Goal: Information Seeking & Learning: Learn about a topic

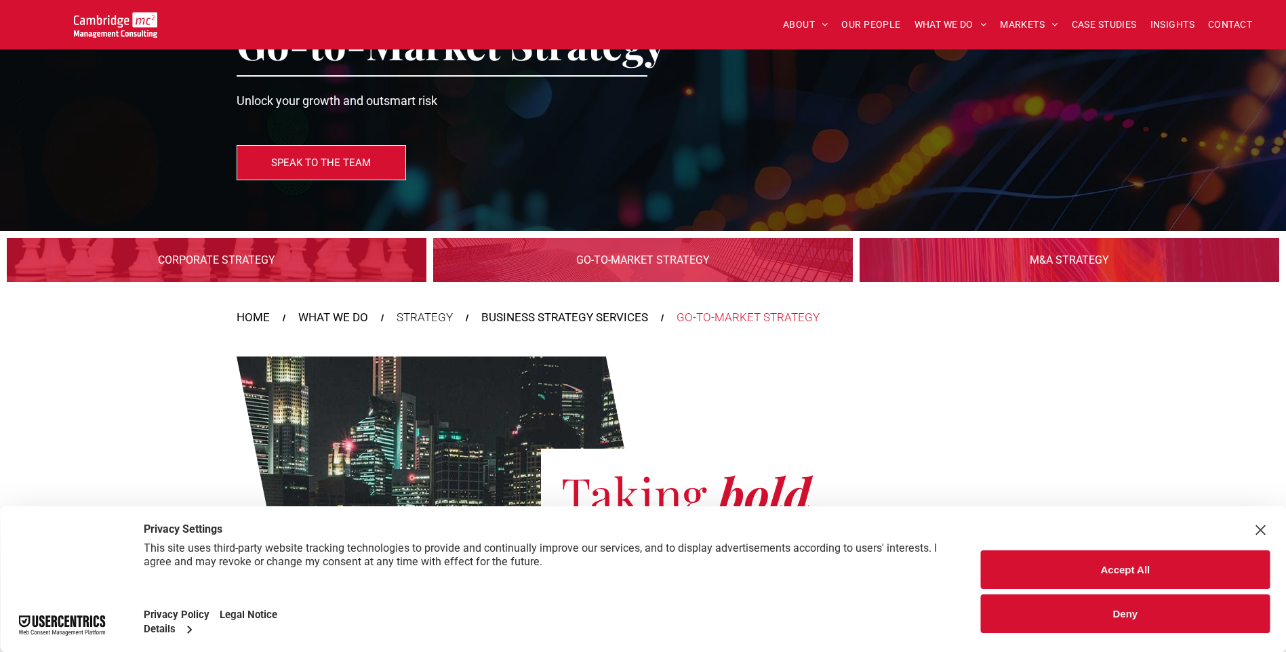
scroll to position [203, 0]
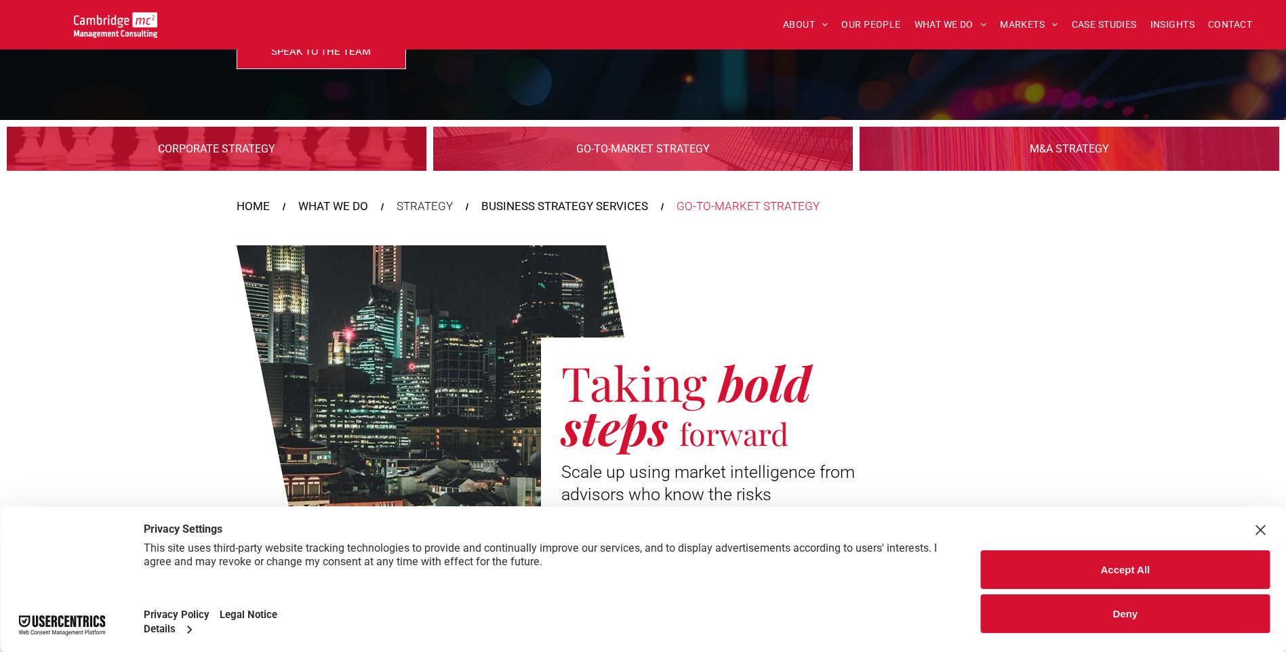
click at [1023, 569] on button "Accept All" at bounding box center [1125, 569] width 289 height 39
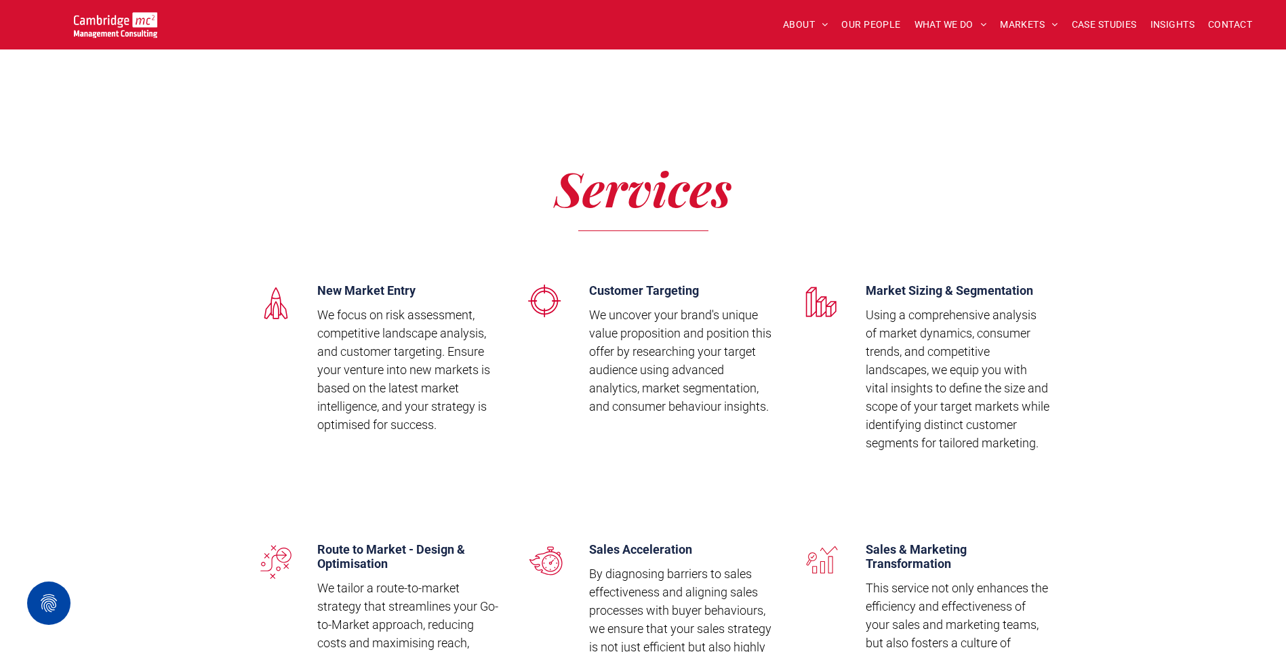
scroll to position [1423, 0]
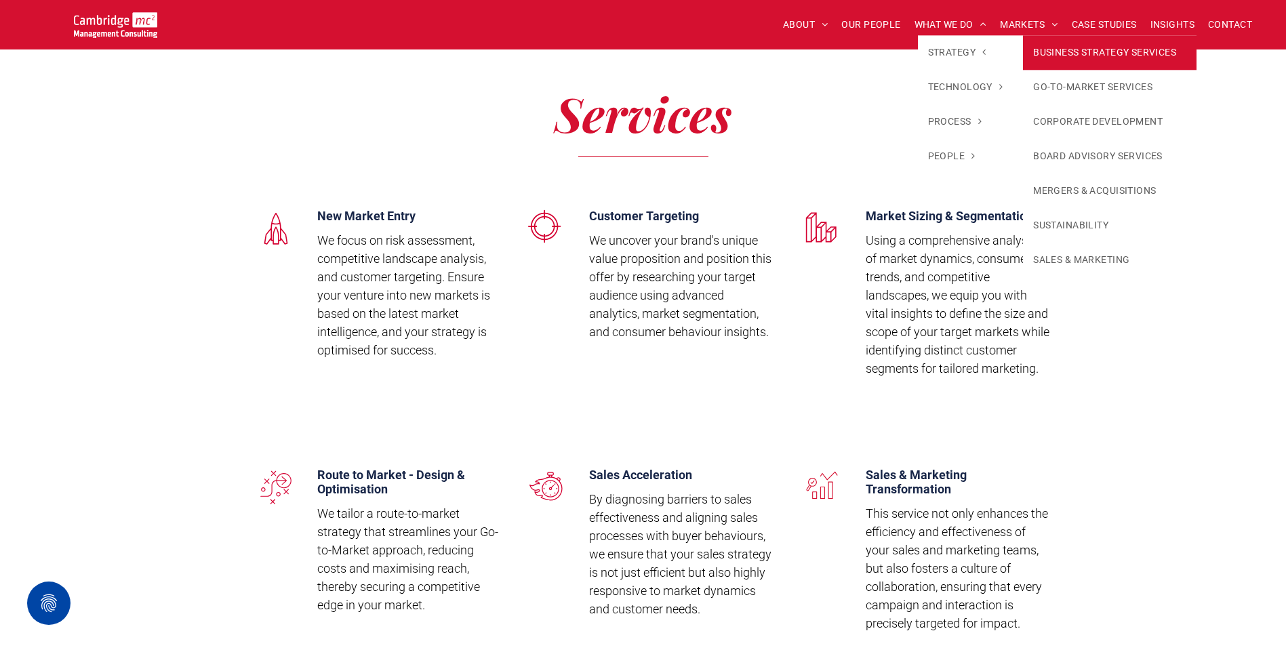
click at [1057, 54] on link "BUSINESS STRATEGY SERVICES" at bounding box center [1110, 52] width 174 height 35
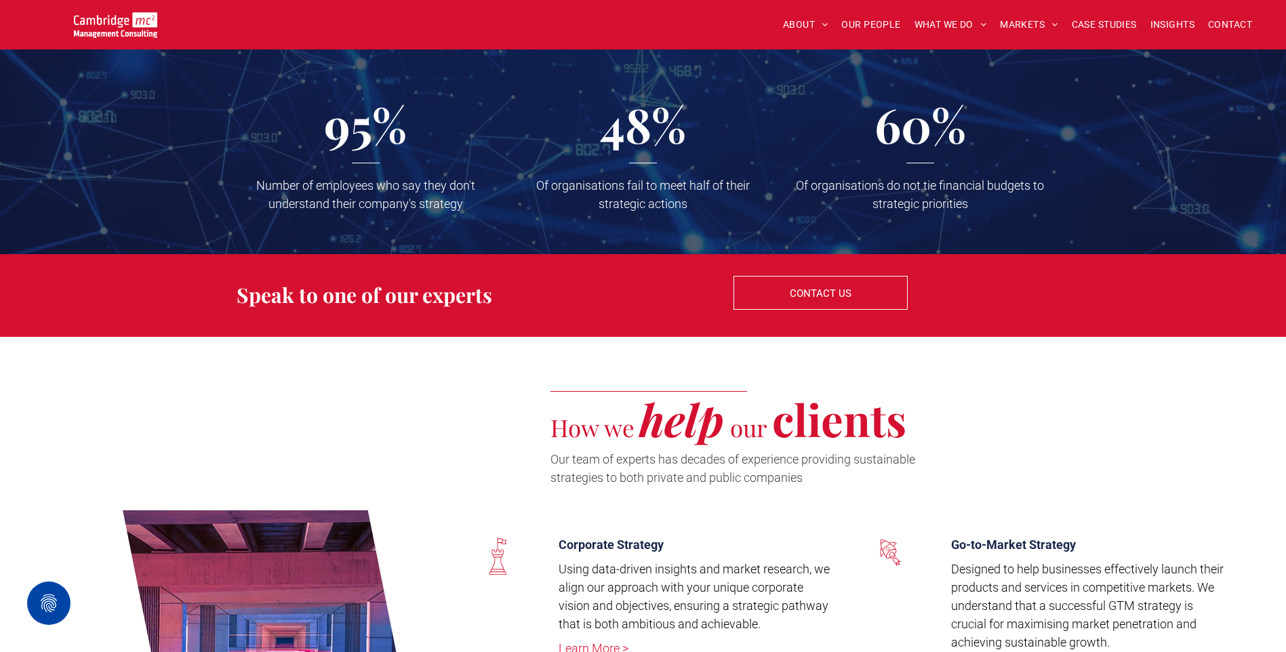
scroll to position [1423, 0]
